Goal: Task Accomplishment & Management: Manage account settings

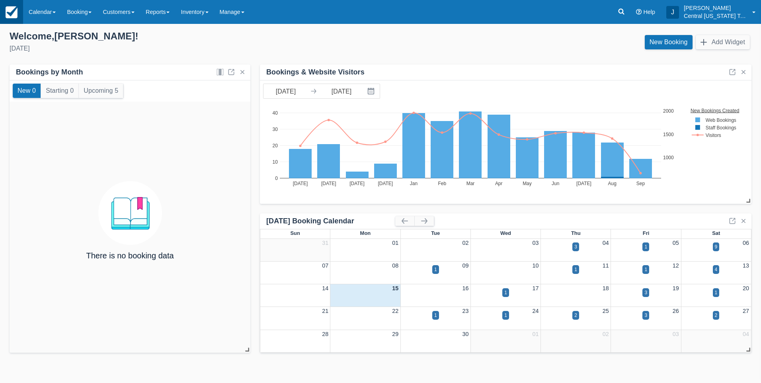
click at [9, 8] on img at bounding box center [12, 12] width 12 height 12
click at [51, 14] on link "Calendar" at bounding box center [42, 12] width 38 height 24
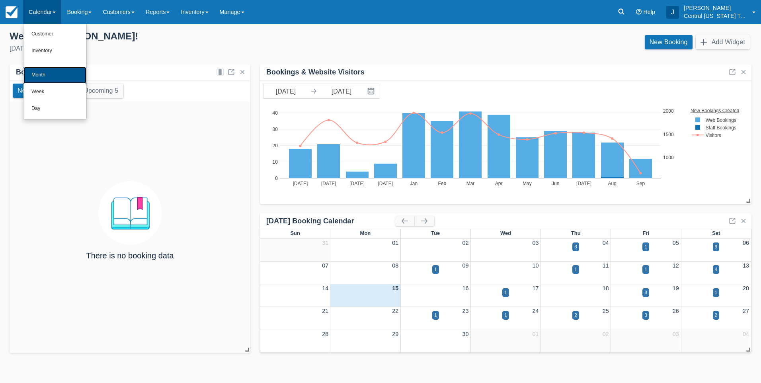
click at [48, 69] on link "Month" at bounding box center [54, 75] width 63 height 17
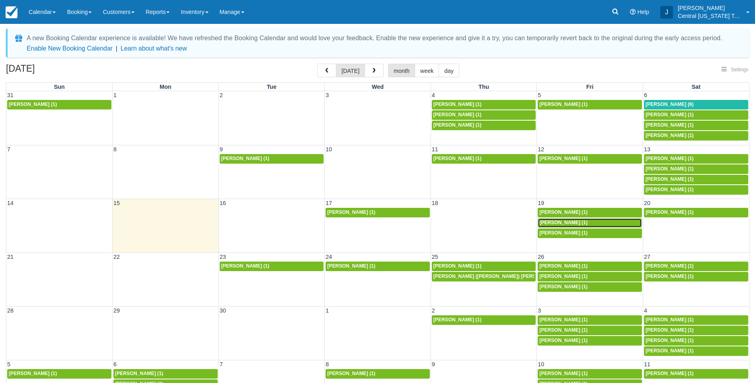
click at [564, 223] on span "[PERSON_NAME] (1)" at bounding box center [564, 223] width 48 height 6
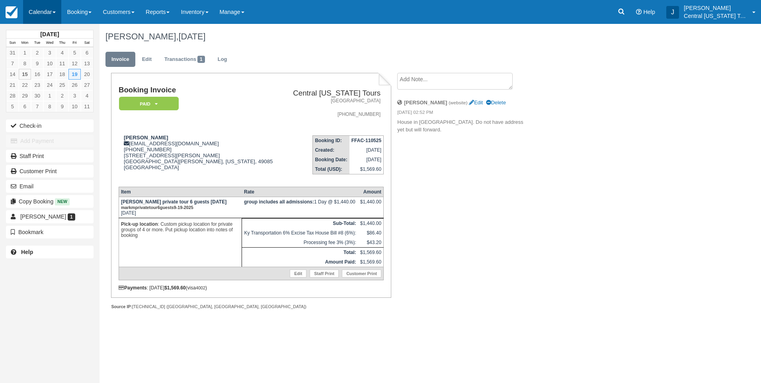
click at [47, 17] on link "Calendar" at bounding box center [42, 12] width 38 height 24
click at [49, 68] on link "Month" at bounding box center [54, 75] width 63 height 17
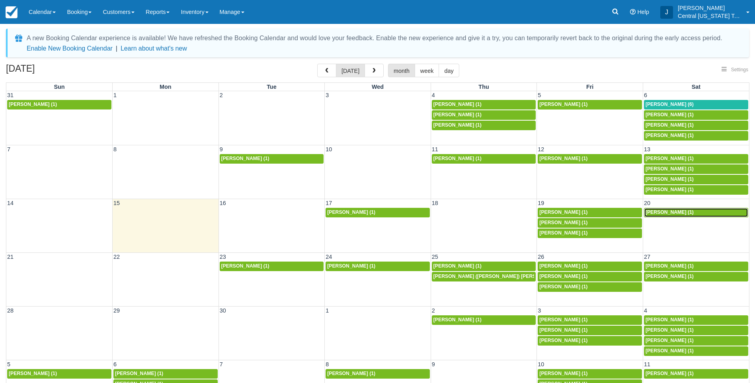
click at [677, 211] on span "Jodie Bare (1)" at bounding box center [670, 212] width 48 height 6
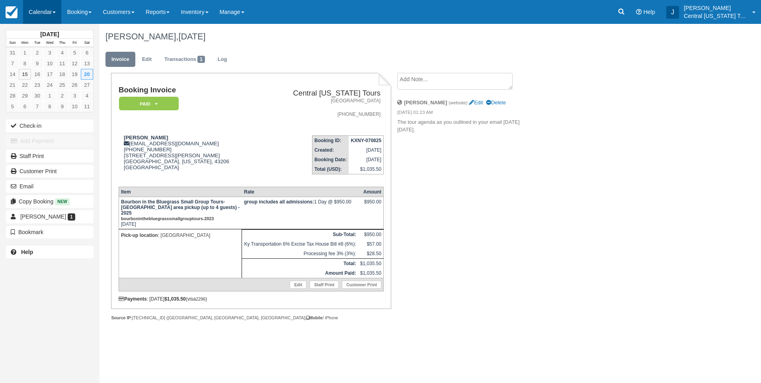
click at [45, 15] on link "Calendar" at bounding box center [42, 12] width 38 height 24
click at [51, 76] on link "Month" at bounding box center [54, 75] width 63 height 17
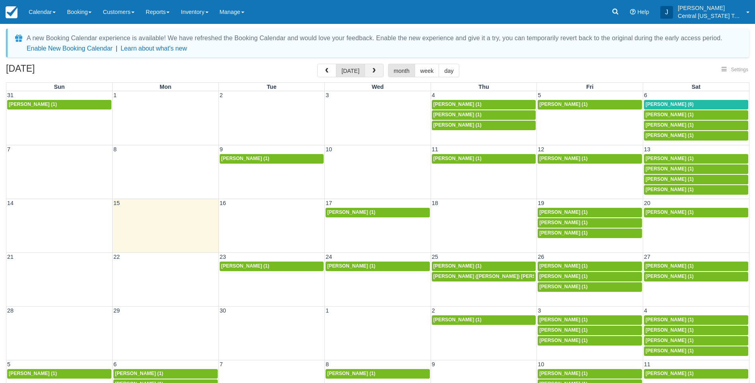
click at [371, 69] on span "button" at bounding box center [374, 71] width 6 height 6
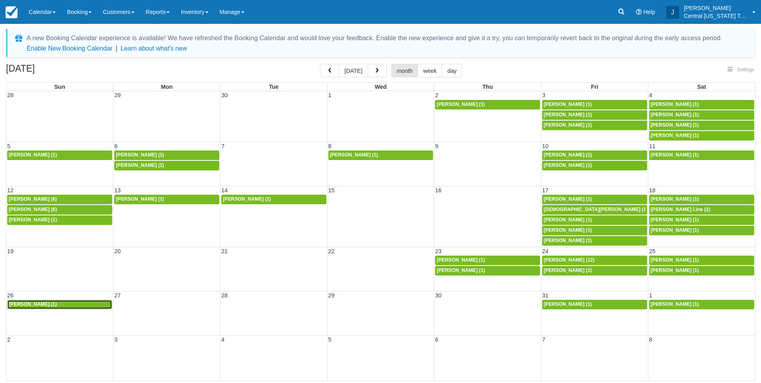
click at [42, 303] on span "[PERSON_NAME] (1)" at bounding box center [33, 304] width 48 height 6
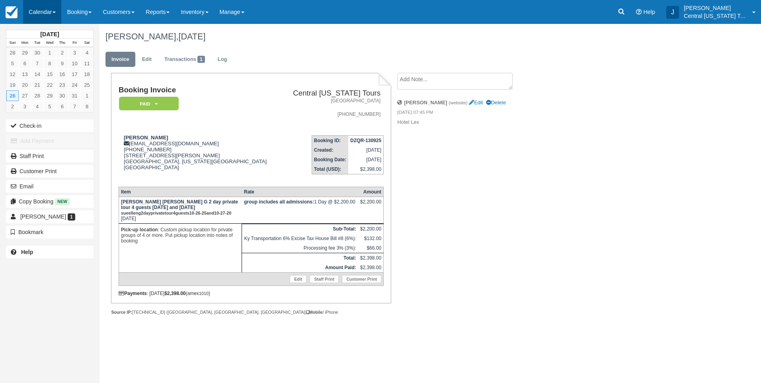
click at [40, 14] on link "Calendar" at bounding box center [42, 12] width 38 height 24
click at [46, 70] on link "Month" at bounding box center [54, 75] width 63 height 17
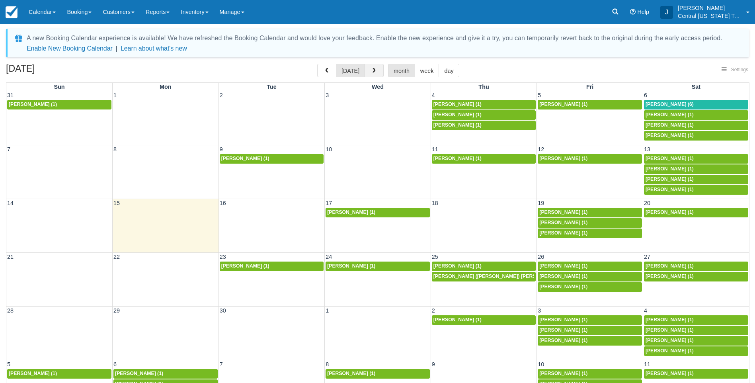
click at [371, 70] on span "button" at bounding box center [374, 71] width 6 height 6
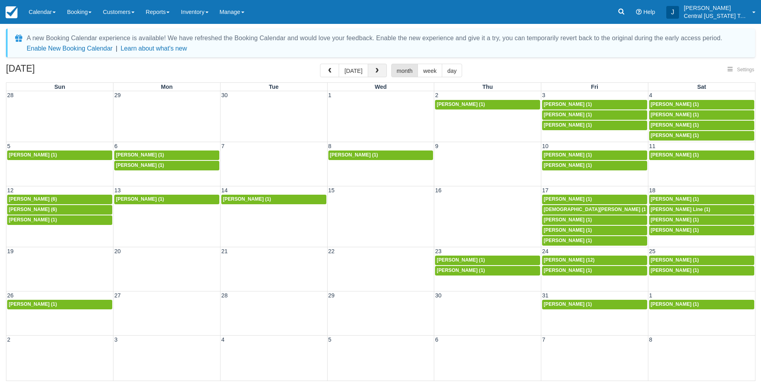
click at [371, 70] on button "button" at bounding box center [377, 71] width 19 height 14
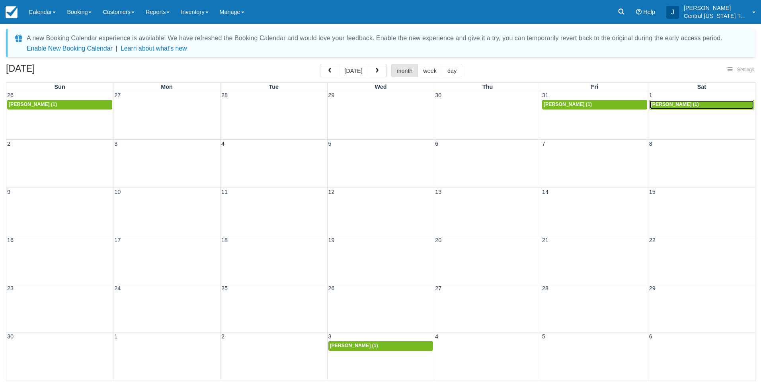
click at [662, 103] on span "Ami Palmer (1)" at bounding box center [675, 105] width 48 height 6
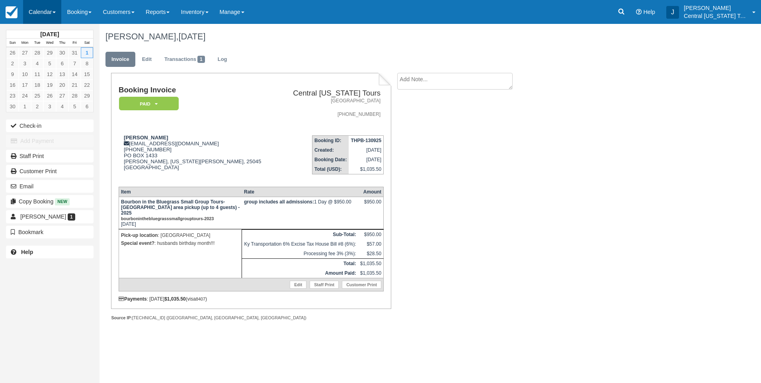
click at [52, 18] on link "Calendar" at bounding box center [42, 12] width 38 height 24
click at [49, 77] on link "Month" at bounding box center [54, 75] width 63 height 17
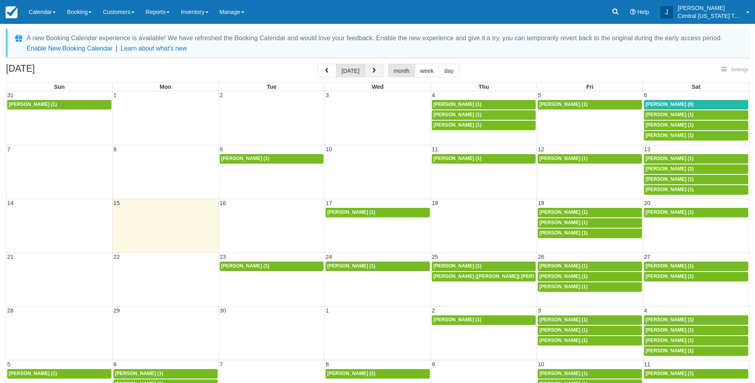
click at [376, 68] on button "button" at bounding box center [374, 71] width 19 height 14
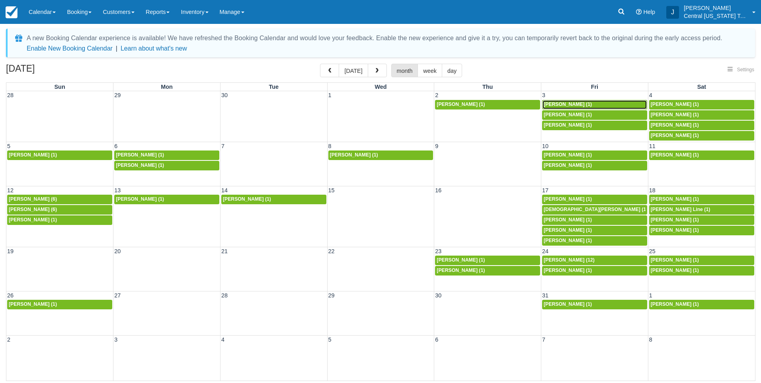
click at [563, 104] on span "[PERSON_NAME] (1)" at bounding box center [568, 105] width 48 height 6
